Goal: Task Accomplishment & Management: Manage account settings

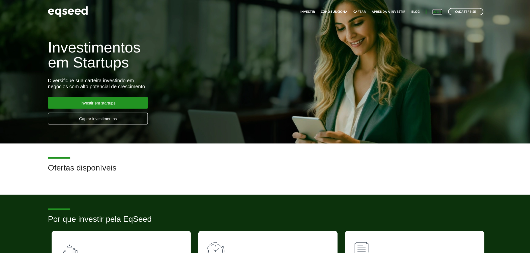
click at [439, 13] on link "Login" at bounding box center [438, 11] width 10 height 3
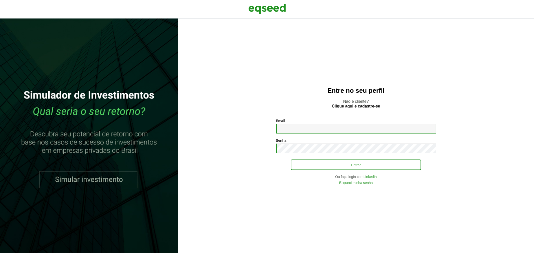
type input "**********"
click at [294, 164] on button "Entrar" at bounding box center [356, 165] width 130 height 10
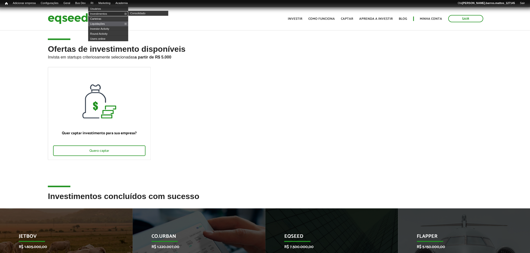
click at [102, 12] on link "Investimentos" at bounding box center [108, 13] width 40 height 5
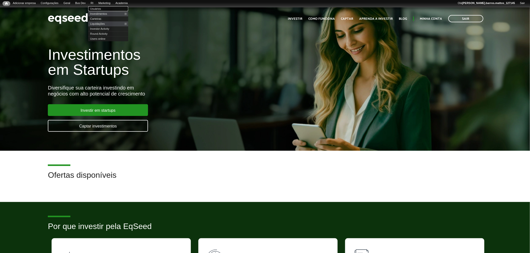
click at [99, 7] on link "Usuários" at bounding box center [108, 8] width 40 height 5
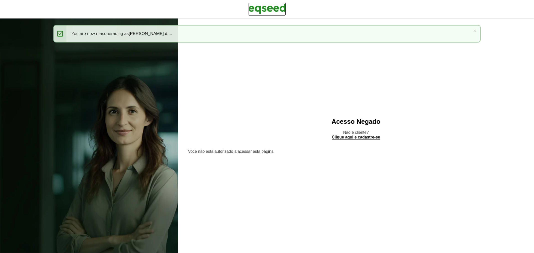
click at [249, 3] on img at bounding box center [267, 9] width 38 height 13
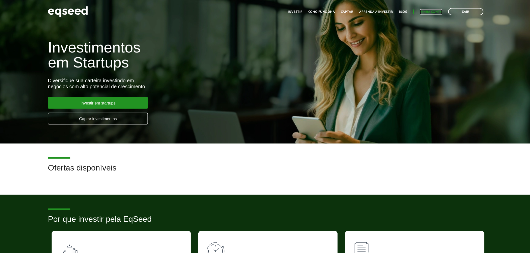
click at [426, 10] on link "Minha conta" at bounding box center [431, 11] width 22 height 3
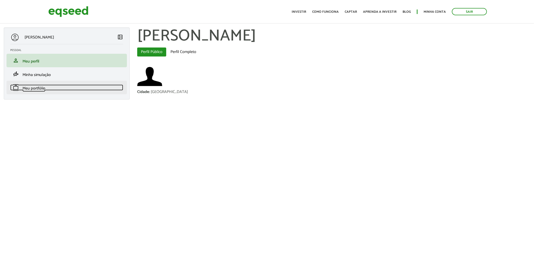
click at [44, 85] on span "Meu portfólio" at bounding box center [34, 88] width 23 height 7
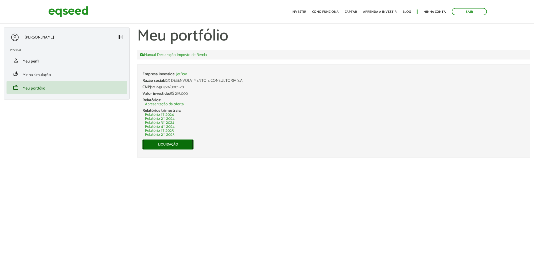
click at [185, 146] on link "Liquidação" at bounding box center [168, 145] width 51 height 11
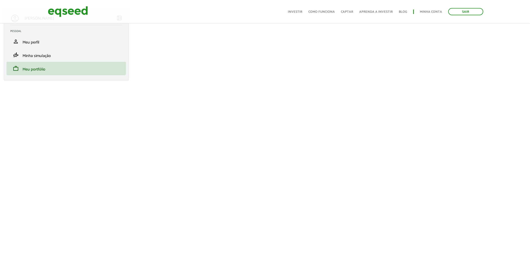
scroll to position [18, 0]
click at [465, 15] on link "Sair" at bounding box center [465, 11] width 35 height 7
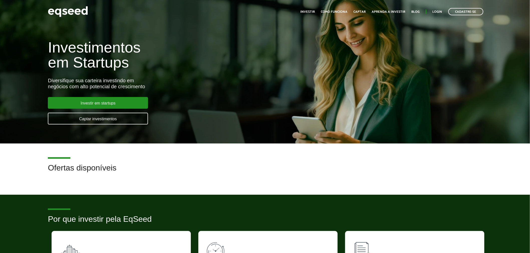
click at [436, 9] on ul "Início Investir Como funciona Captar Aprenda a investir Blog Login Cadastre-se" at bounding box center [392, 11] width 188 height 7
click at [437, 11] on link "Login" at bounding box center [438, 11] width 10 height 3
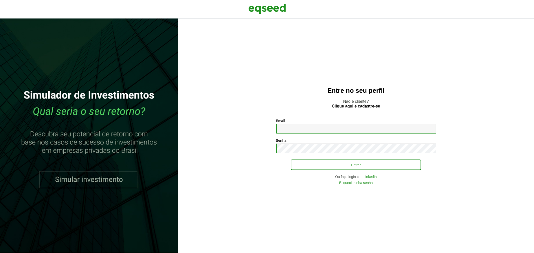
type input "**********"
click at [309, 162] on button "Entrar" at bounding box center [356, 165] width 130 height 10
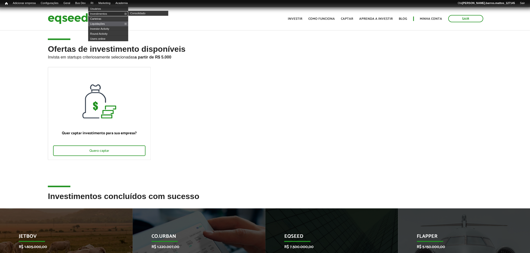
click at [98, 15] on link "Investimentos" at bounding box center [108, 13] width 40 height 5
